Goal: Navigation & Orientation: Find specific page/section

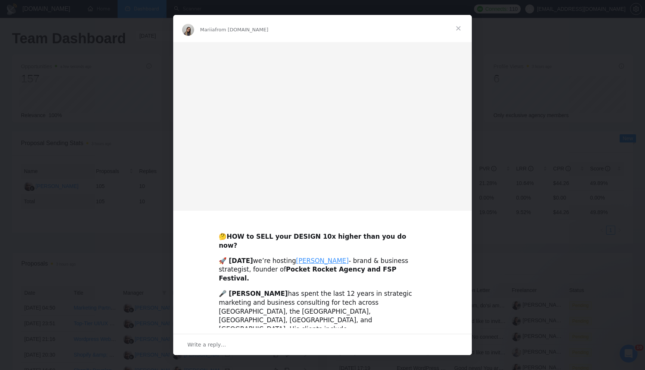
click at [458, 29] on span "Close" at bounding box center [458, 28] width 27 height 27
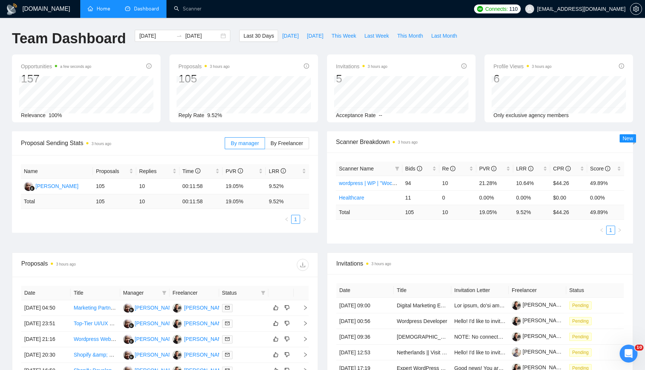
click at [107, 10] on link "Home" at bounding box center [99, 9] width 22 height 6
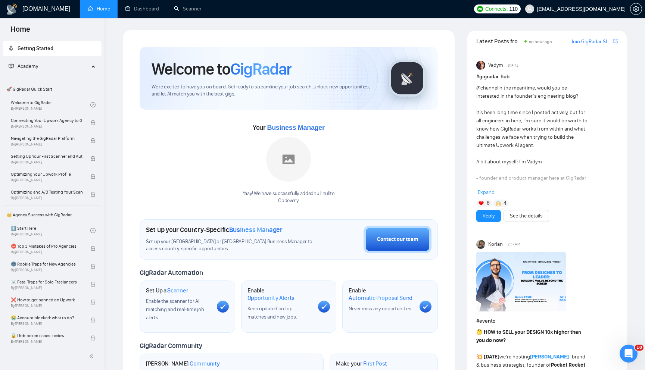
click at [520, 13] on span "Connects: 110" at bounding box center [497, 8] width 47 height 9
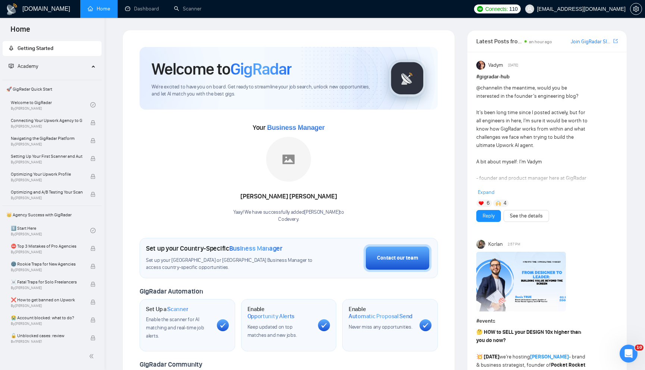
drag, startPoint x: 140, startPoint y: 14, endPoint x: 104, endPoint y: 0, distance: 38.3
click at [140, 12] on link "Dashboard" at bounding box center [142, 9] width 34 height 6
